Goal: Task Accomplishment & Management: Manage account settings

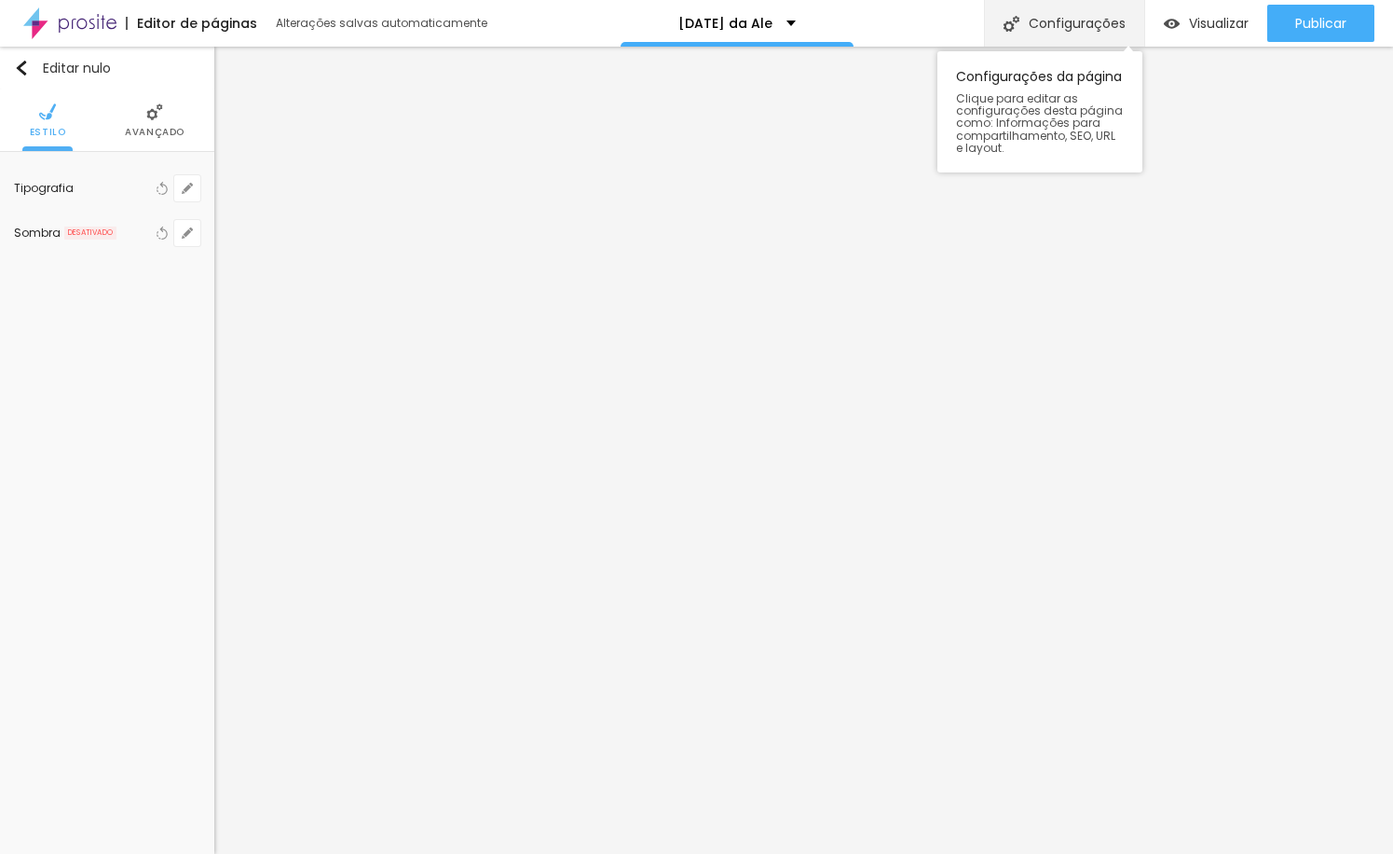
click at [1090, 23] on font "Configurações" at bounding box center [1077, 23] width 97 height 19
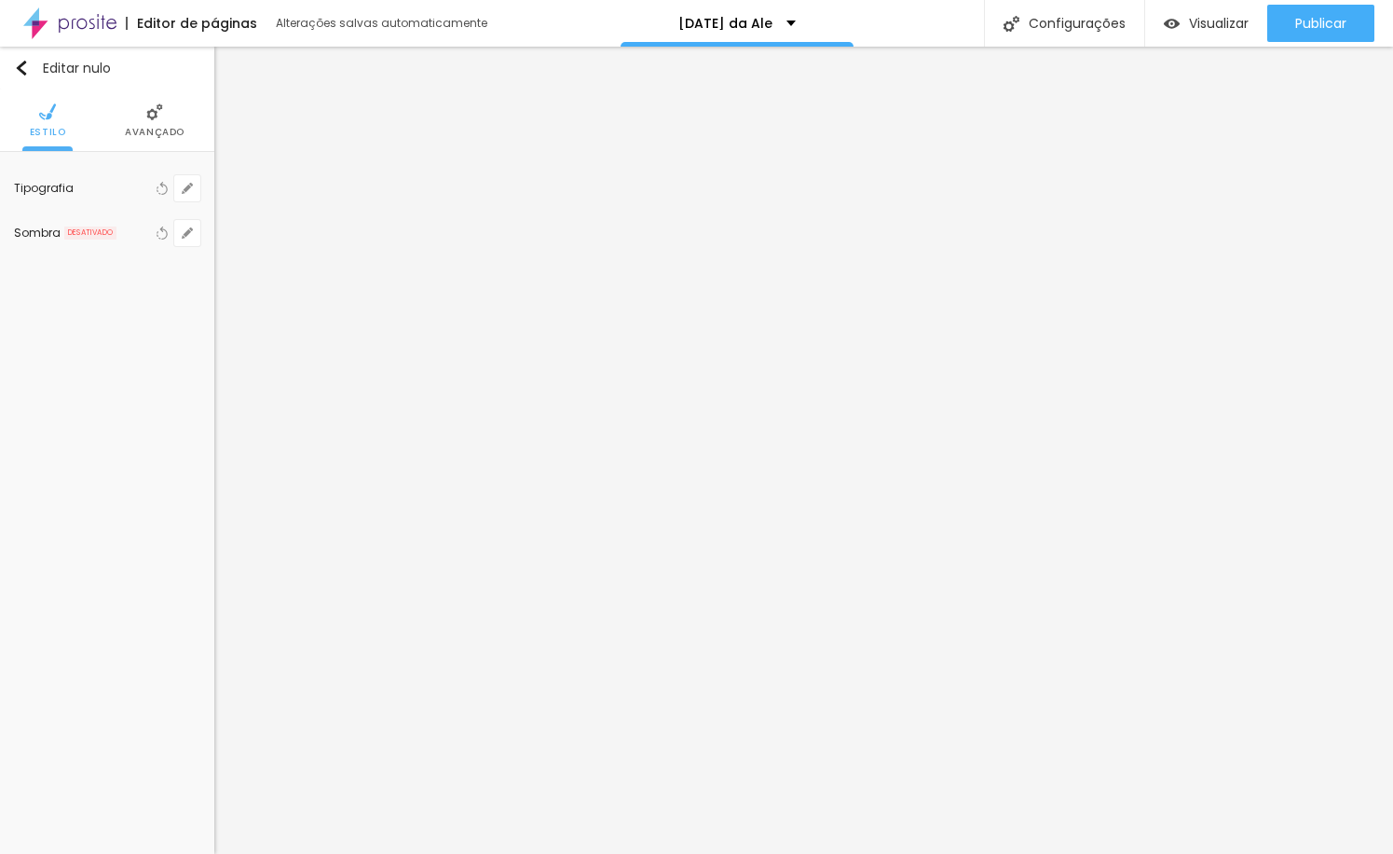
drag, startPoint x: 568, startPoint y: 212, endPoint x: 758, endPoint y: 217, distance: 190.2
paste input "Ale Analu Fotografia"
type input "[DATE] Ale Analu Fotografia"
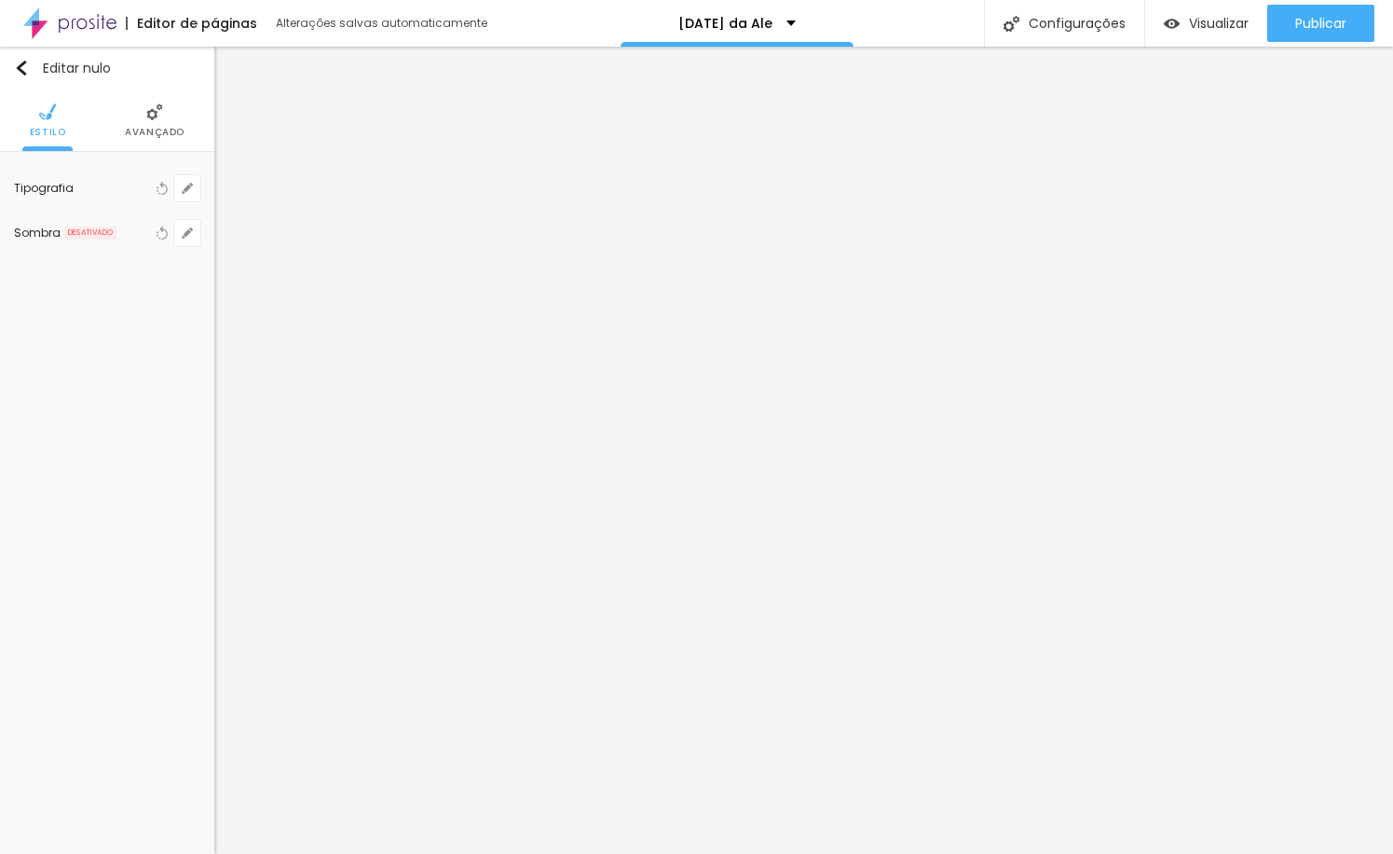
drag, startPoint x: 620, startPoint y: 306, endPoint x: 665, endPoint y: 307, distance: 44.7
drag, startPoint x: 610, startPoint y: 302, endPoint x: 577, endPoint y: 308, distance: 34.0
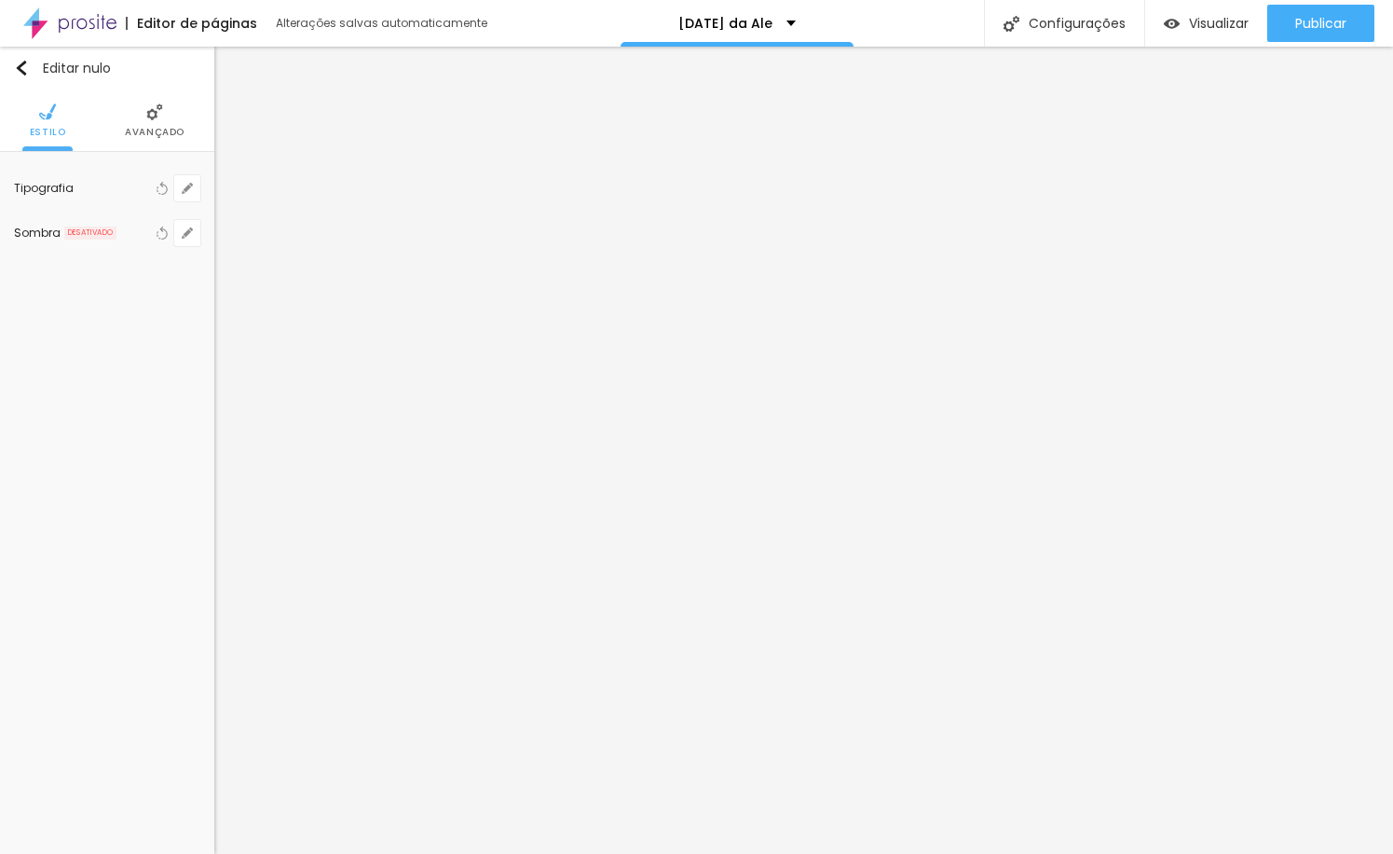
type input "/natal-ale-analu-fotografia"
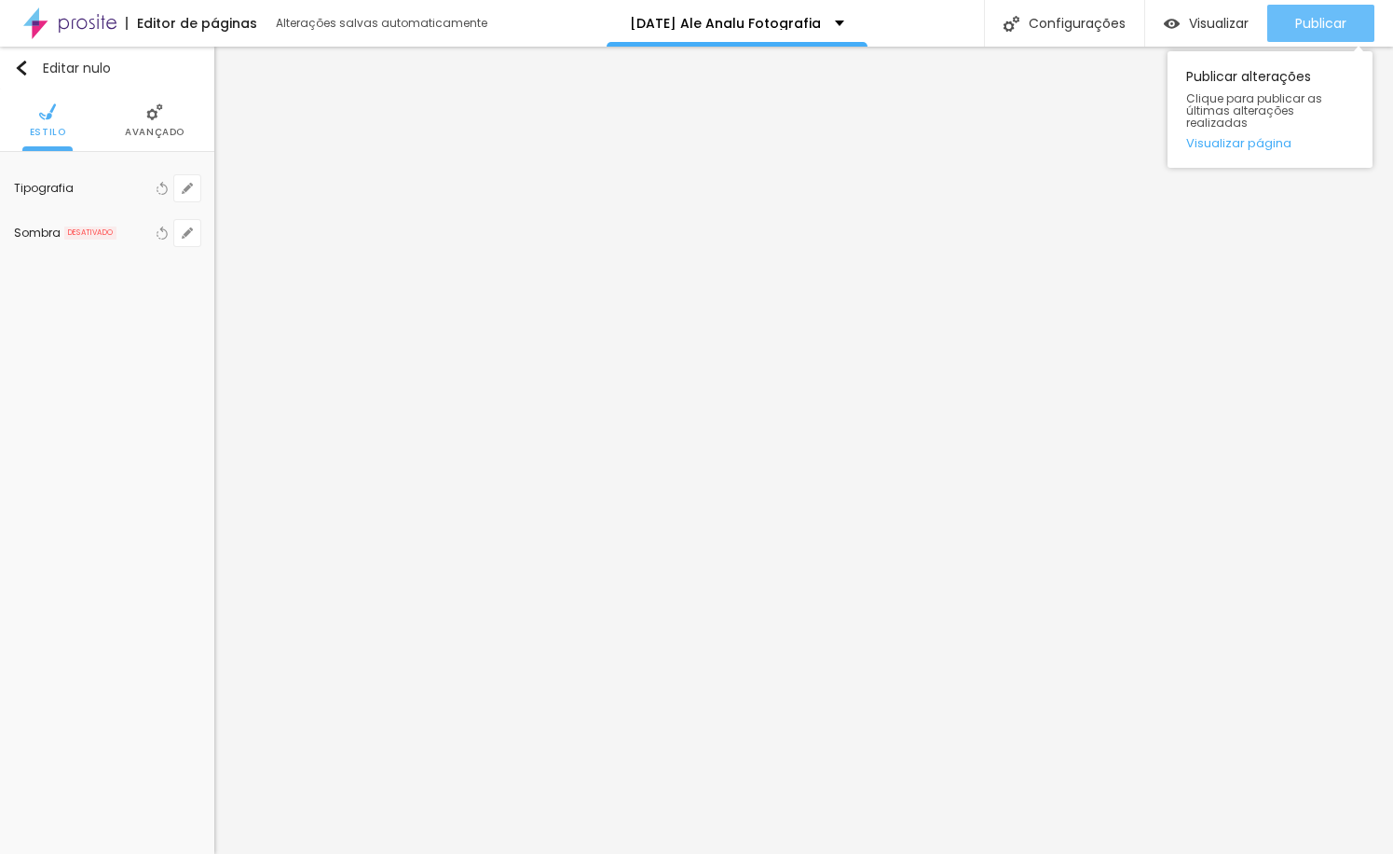
click at [1341, 30] on font "Publicar" at bounding box center [1321, 23] width 51 height 19
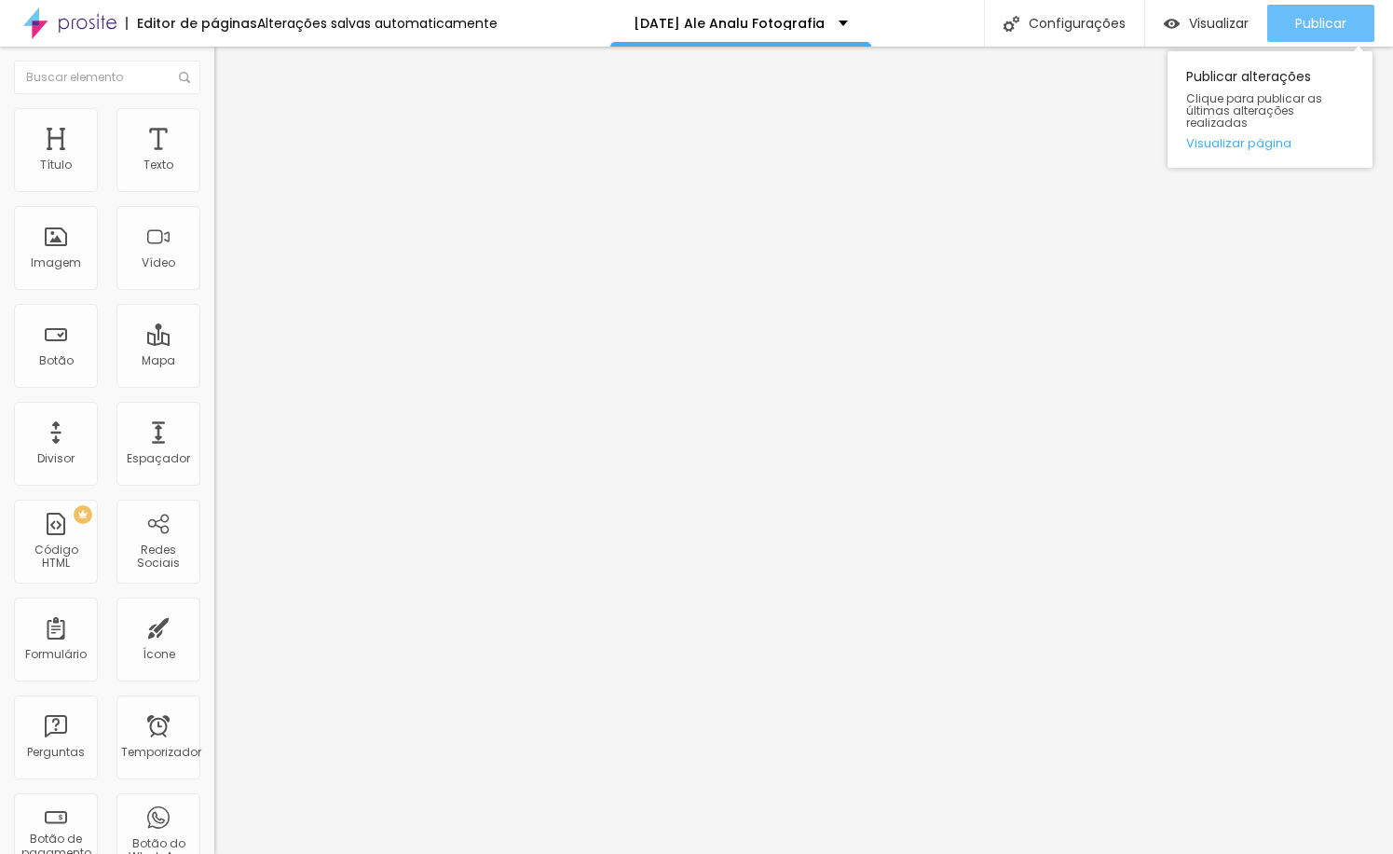
click at [1298, 21] on font "Publicar" at bounding box center [1321, 23] width 51 height 19
